Goal: Navigation & Orientation: Find specific page/section

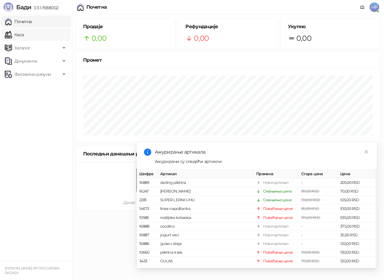
click at [24, 36] on link "Каса" at bounding box center [14, 35] width 19 height 12
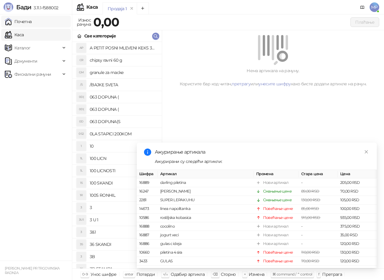
click at [32, 22] on link "Почетна" at bounding box center [18, 22] width 27 height 12
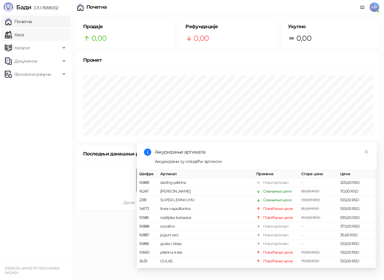
click at [22, 35] on link "Каса" at bounding box center [14, 35] width 19 height 12
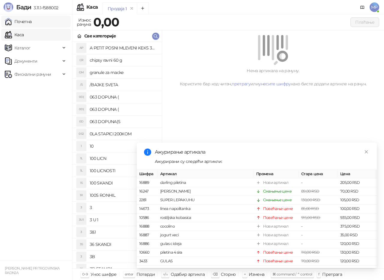
click at [19, 22] on link "Почетна" at bounding box center [18, 22] width 27 height 12
